Goal: Task Accomplishment & Management: Use online tool/utility

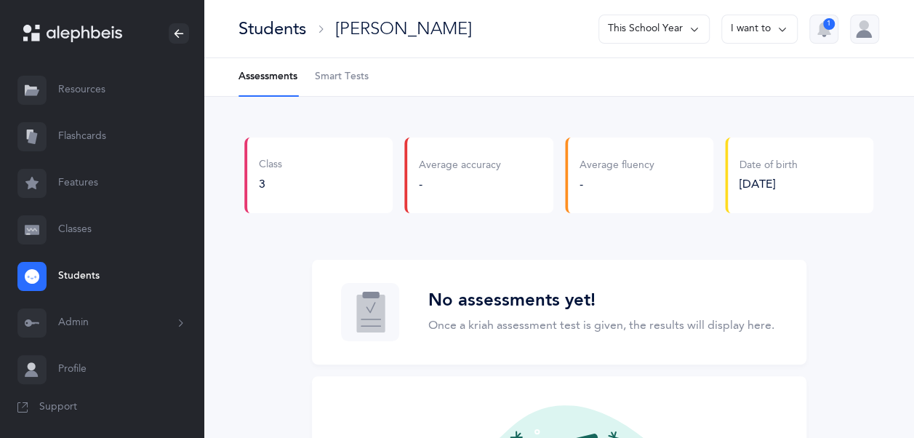
click at [102, 237] on link "Classes" at bounding box center [102, 230] width 204 height 47
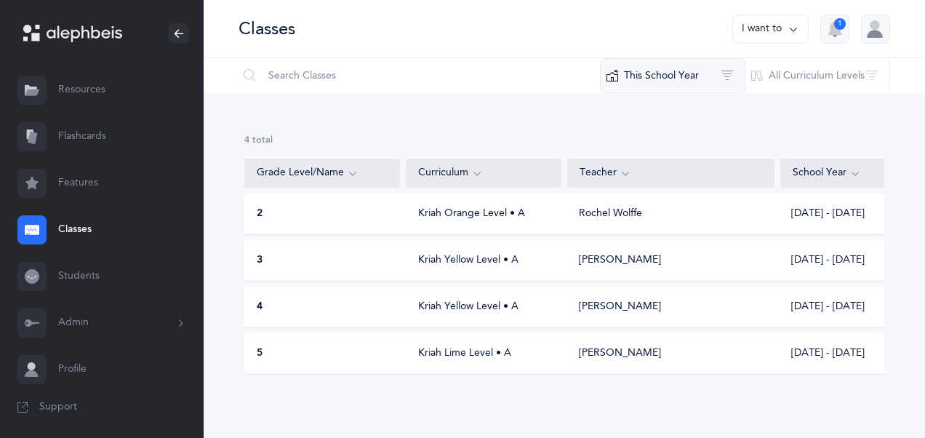
click at [709, 77] on button "This School Year" at bounding box center [673, 75] width 146 height 35
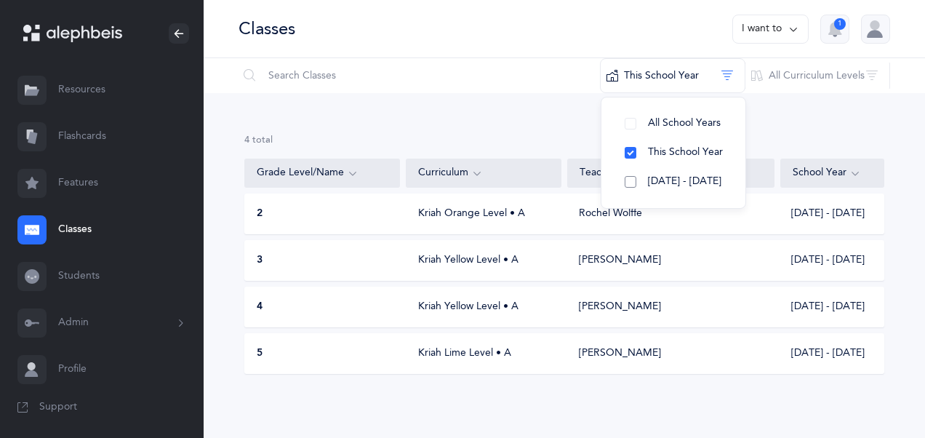
click at [695, 178] on span "[DATE] - [DATE]" at bounding box center [684, 181] width 73 height 12
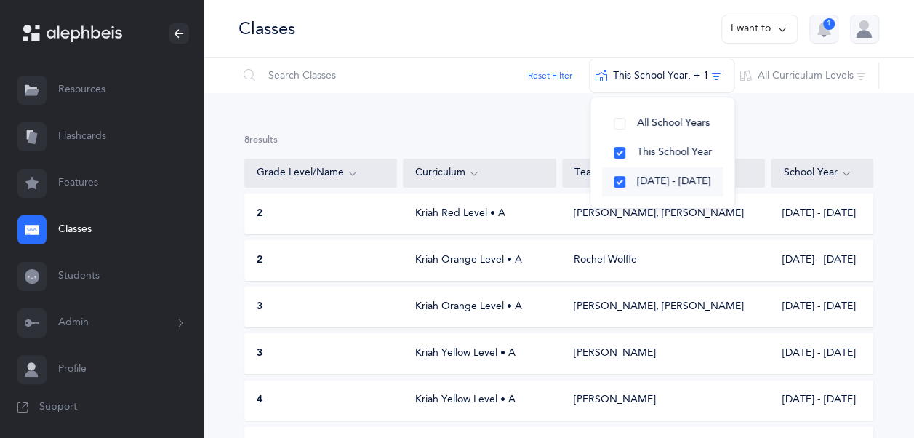
click at [658, 177] on span "[DATE] - [DATE]" at bounding box center [673, 181] width 73 height 12
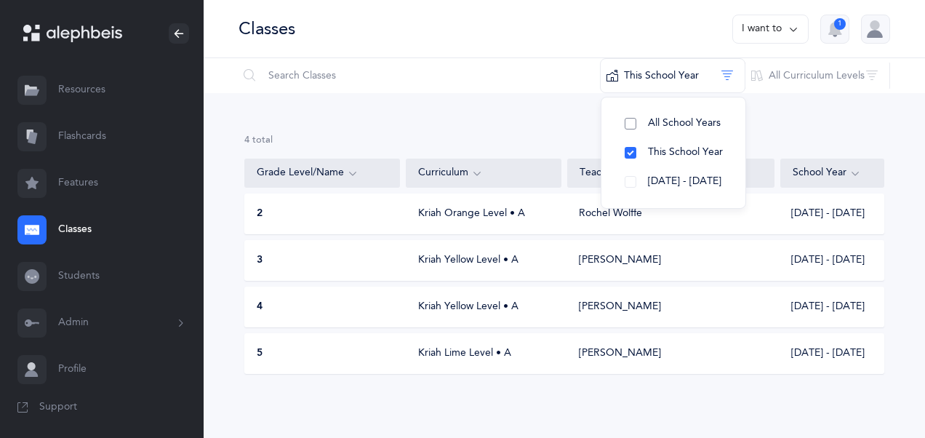
click at [663, 129] on button "All School Years" at bounding box center [673, 123] width 121 height 29
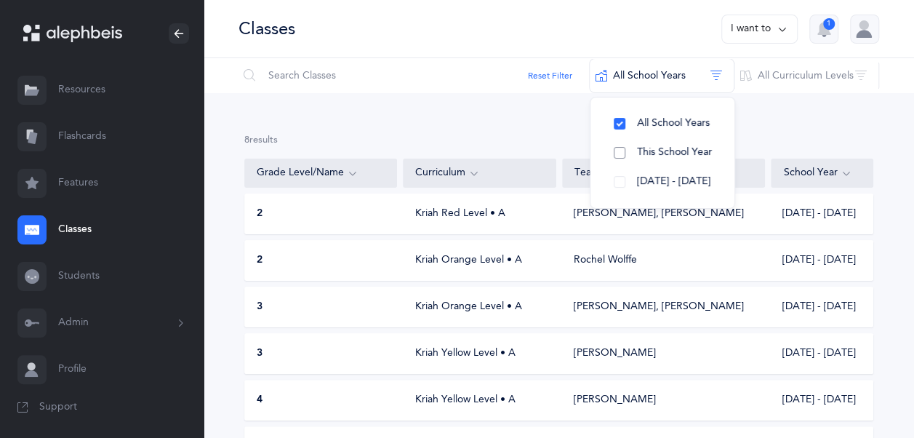
click at [667, 156] on span "This School Year" at bounding box center [674, 152] width 75 height 12
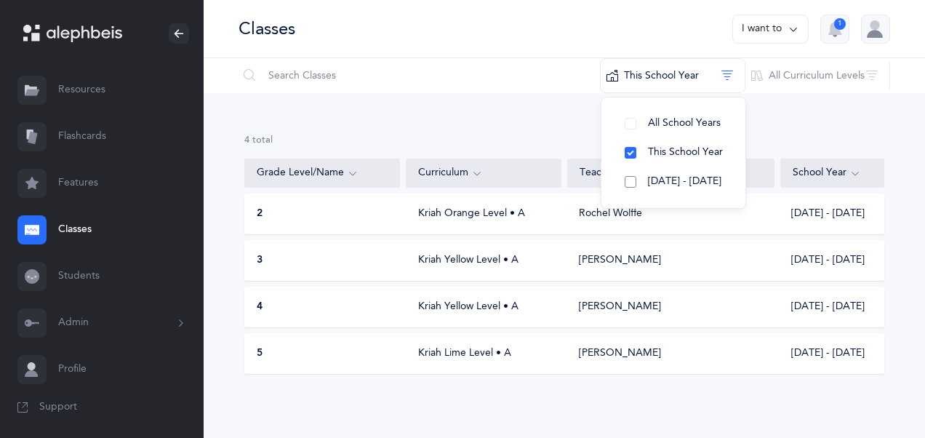
click at [669, 183] on span "[DATE] - [DATE]" at bounding box center [684, 181] width 73 height 12
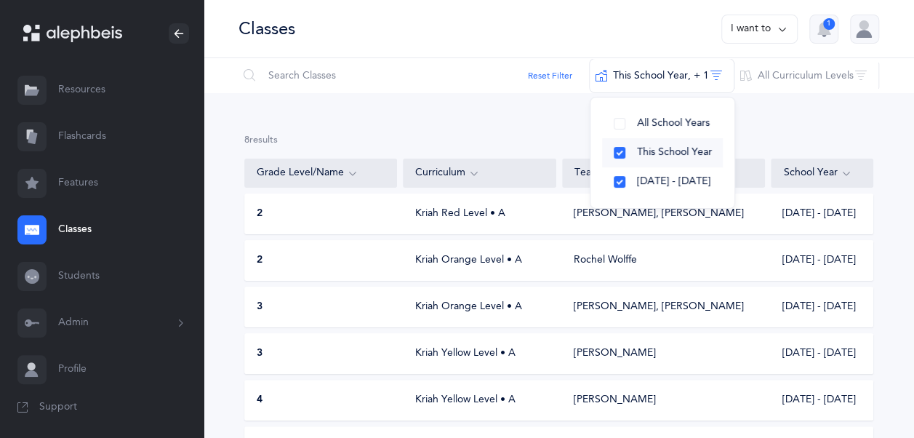
click at [706, 148] on span "This School Year" at bounding box center [674, 152] width 75 height 12
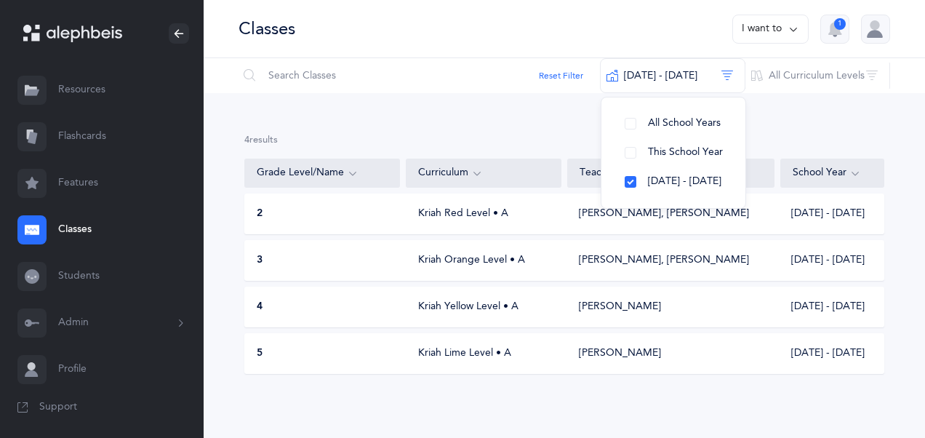
click at [712, 306] on div "[PERSON_NAME]" at bounding box center [670, 307] width 207 height 15
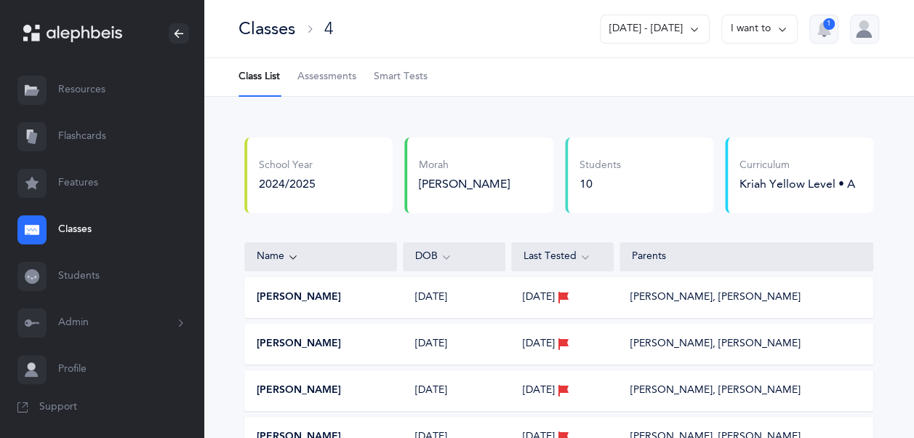
click at [353, 82] on span "Assessments" at bounding box center [327, 77] width 59 height 15
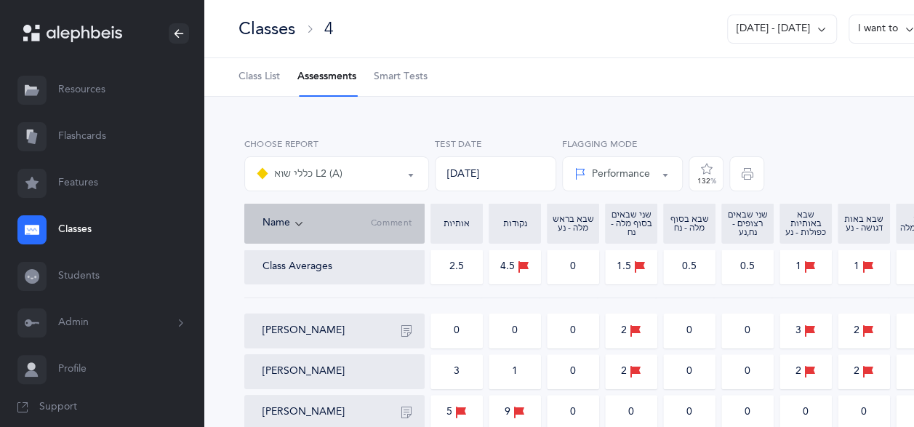
click at [895, 36] on button "I want to" at bounding box center [887, 29] width 76 height 29
click at [857, 82] on button "Print reports" at bounding box center [872, 75] width 81 height 26
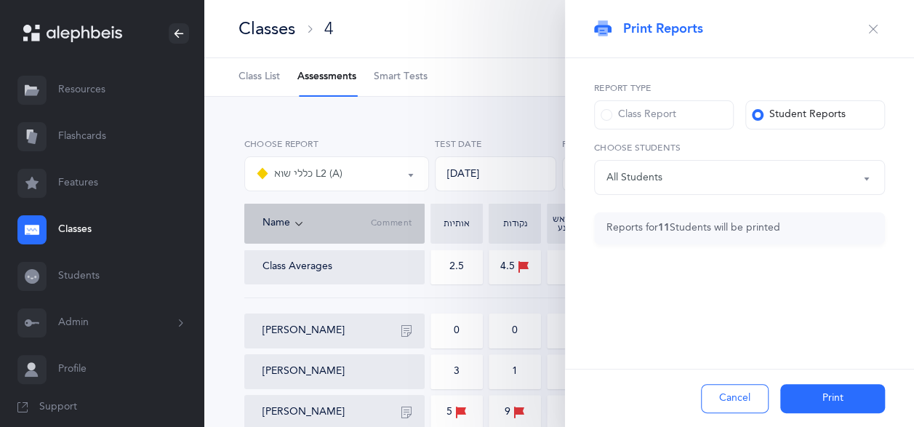
click at [698, 121] on label "Class Report" at bounding box center [664, 114] width 140 height 29
click at [0, 0] on input "Class Report" at bounding box center [0, 0] width 0 height 0
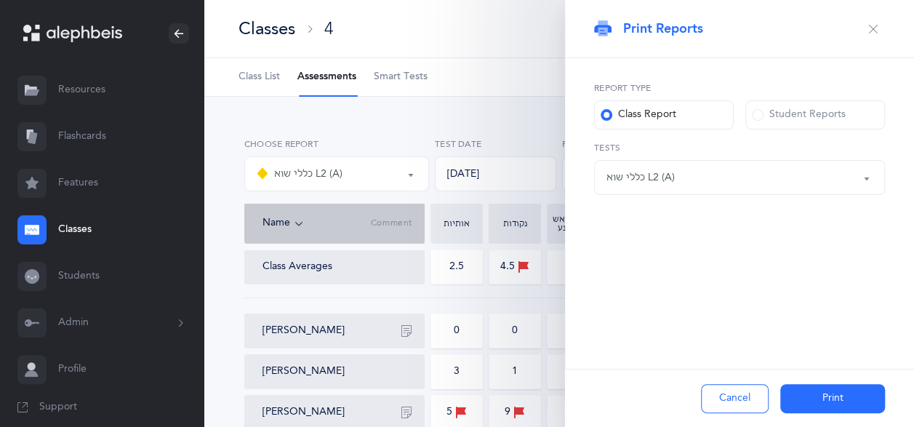
scroll to position [20, 0]
click at [723, 177] on div "כללי שוא L2 (A)" at bounding box center [740, 177] width 266 height 25
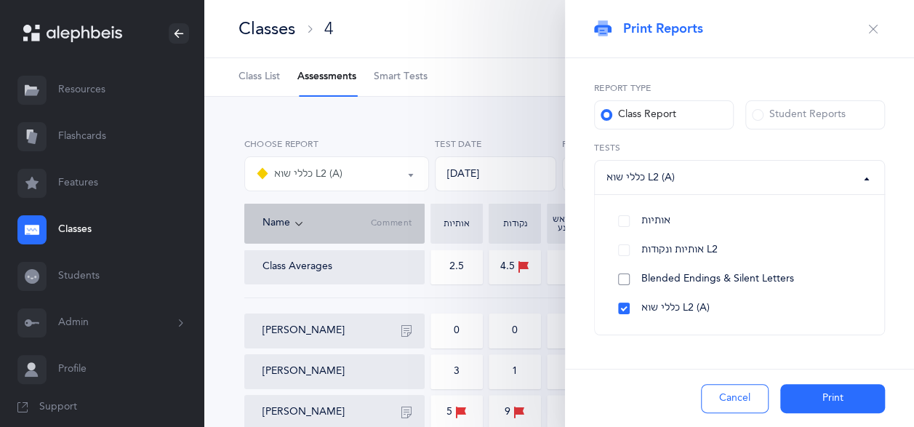
click at [738, 268] on link "Blended Endings & Silent Letters" at bounding box center [740, 279] width 266 height 29
select select "5"
click at [875, 396] on button "Print" at bounding box center [833, 398] width 105 height 29
